Goal: Task Accomplishment & Management: Use online tool/utility

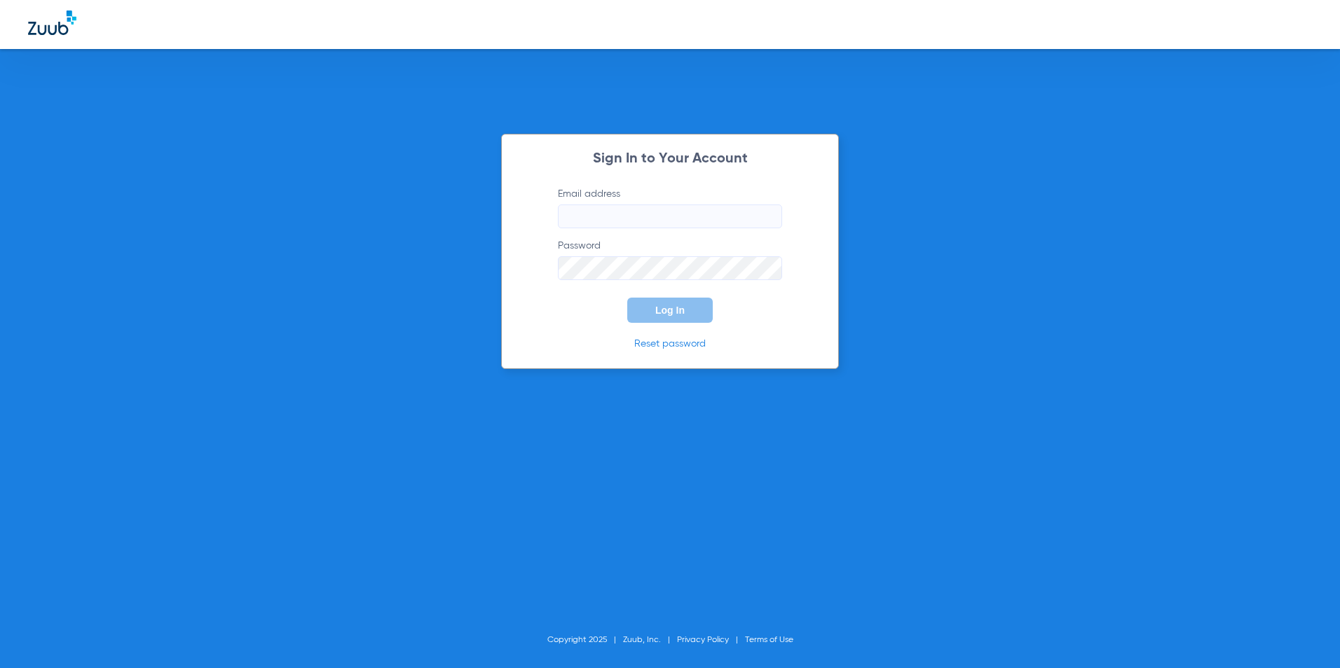
type input "[EMAIL_ADDRESS][DOMAIN_NAME]"
click at [677, 300] on button "Log In" at bounding box center [669, 310] width 85 height 25
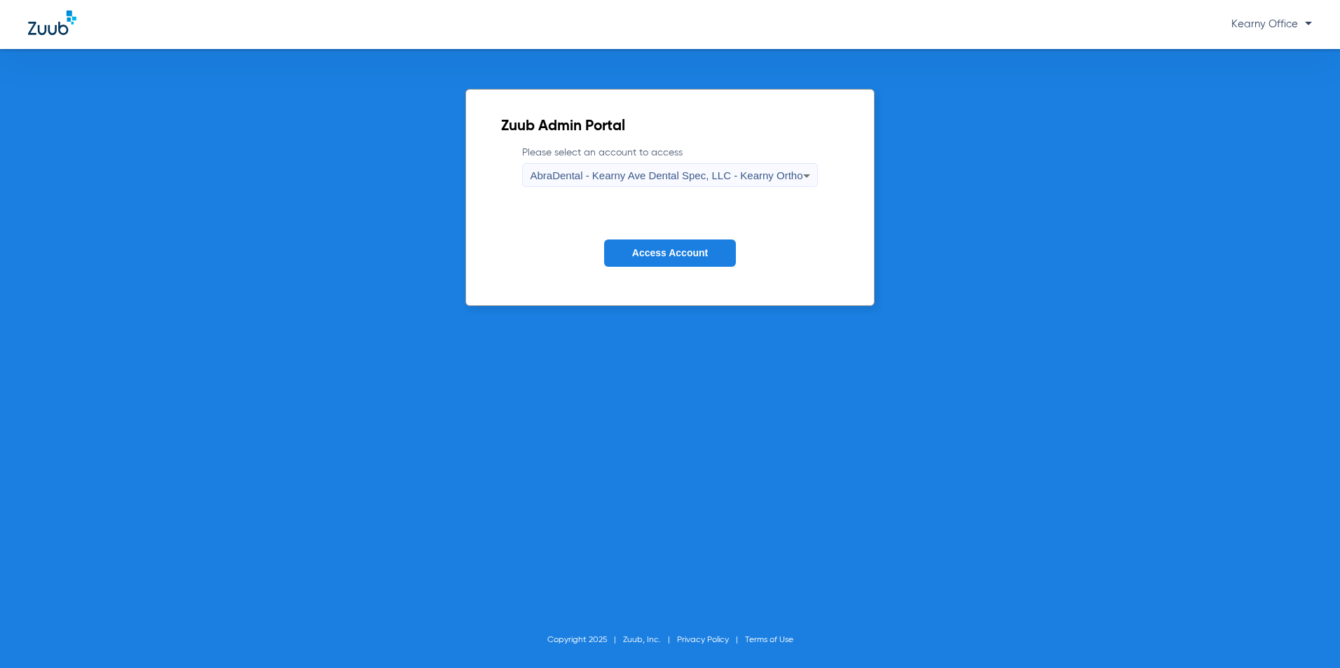
click at [738, 186] on div "AbraDental - Kearny Ave Dental Spec, LLC - Kearny Ortho" at bounding box center [666, 176] width 273 height 24
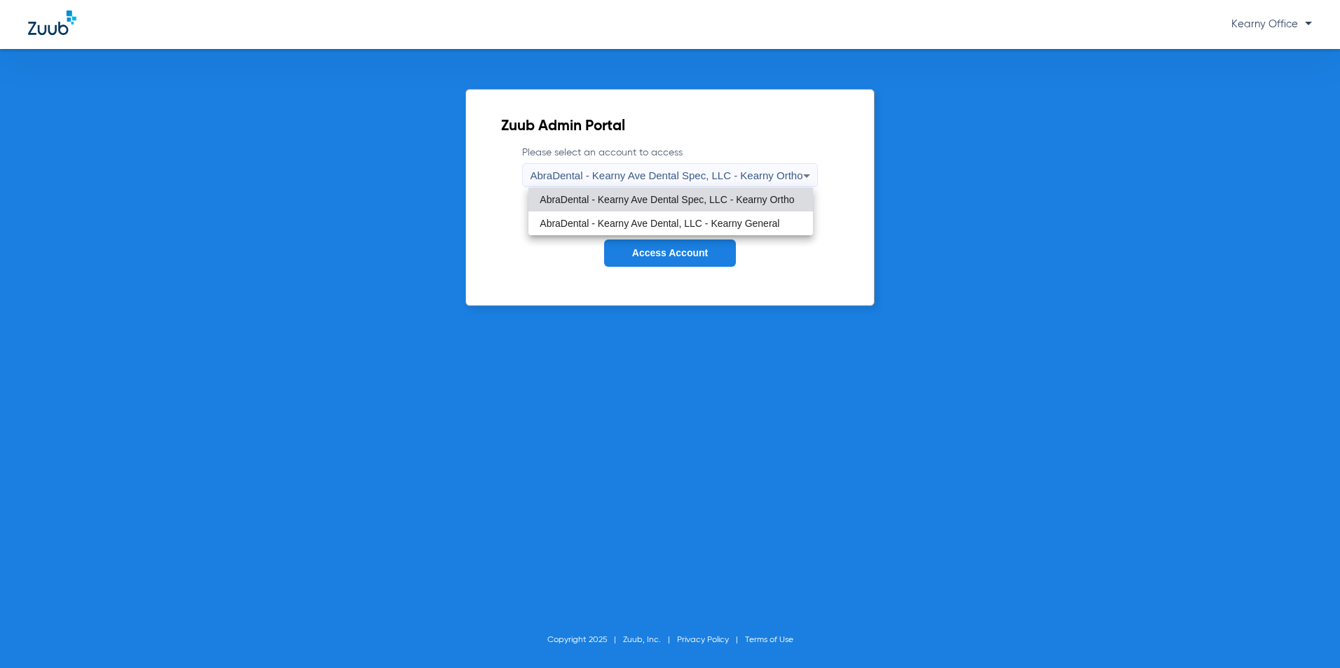
click at [750, 170] on div at bounding box center [670, 334] width 1340 height 668
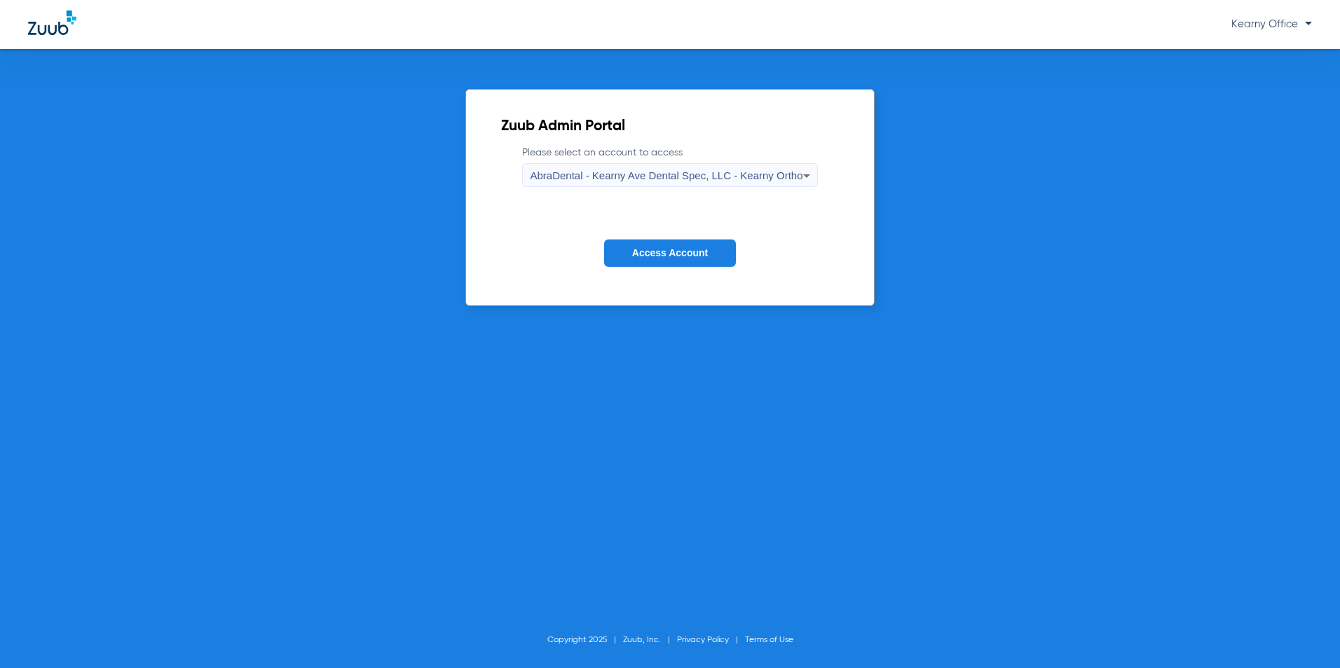
click at [750, 173] on span "AbraDental - Kearny Ave Dental Spec, LLC - Kearny Ortho" at bounding box center [666, 176] width 273 height 12
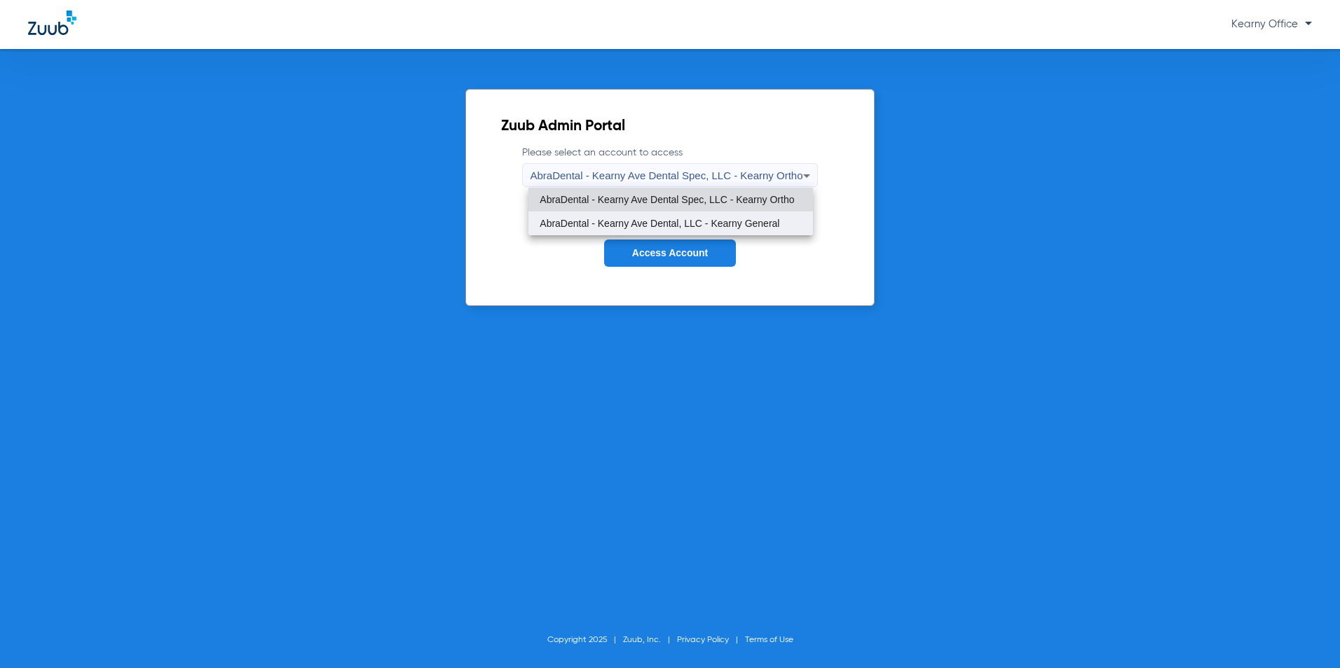
drag, startPoint x: 783, startPoint y: 215, endPoint x: 701, endPoint y: 265, distance: 95.9
click at [783, 219] on mat-option "AbraDental - Kearny Ave Dental, LLC - Kearny General" at bounding box center [670, 224] width 284 height 24
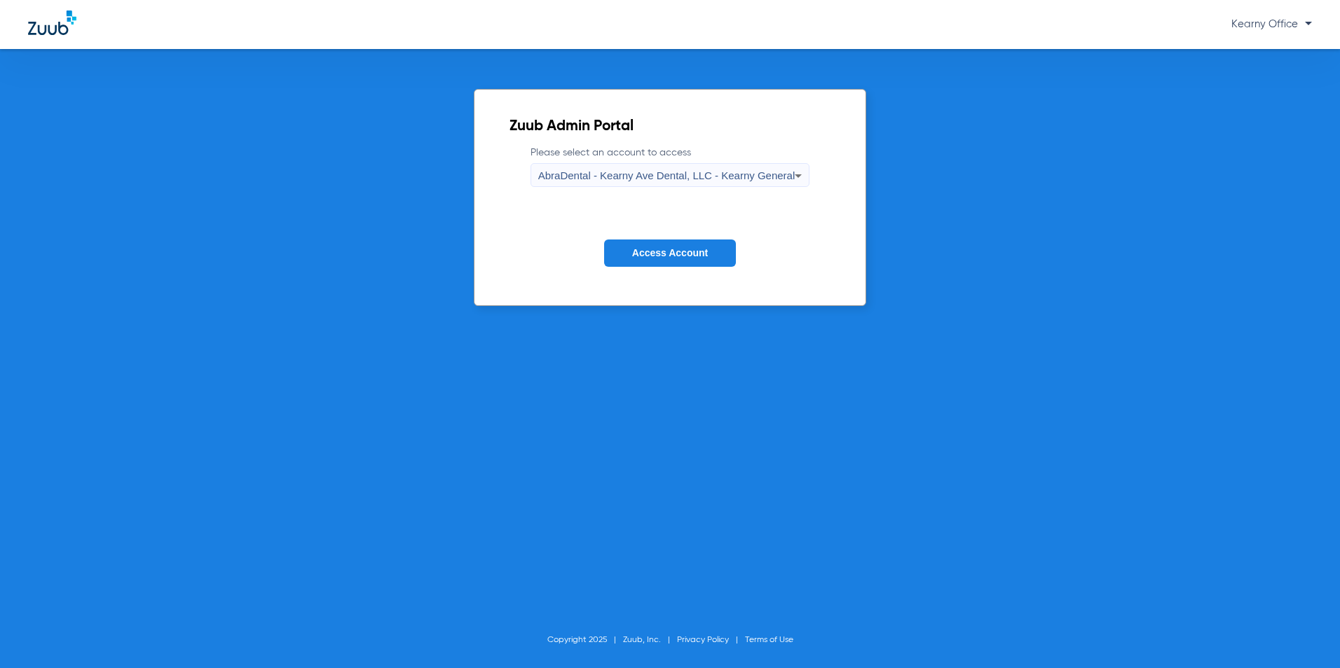
click at [651, 248] on span "Access Account" at bounding box center [670, 252] width 76 height 11
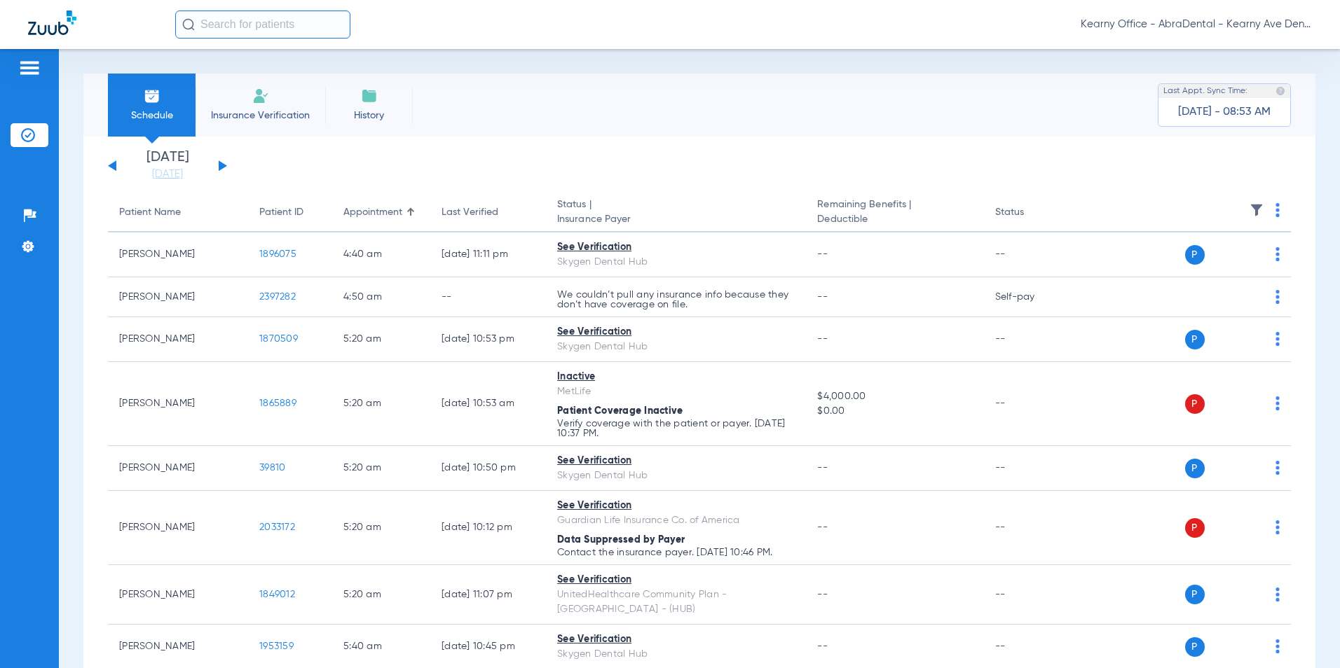
drag, startPoint x: 223, startPoint y: 114, endPoint x: 4, endPoint y: 347, distance: 319.7
click at [223, 113] on span "Insurance Verification" at bounding box center [260, 116] width 109 height 14
